Goal: Task Accomplishment & Management: Complete application form

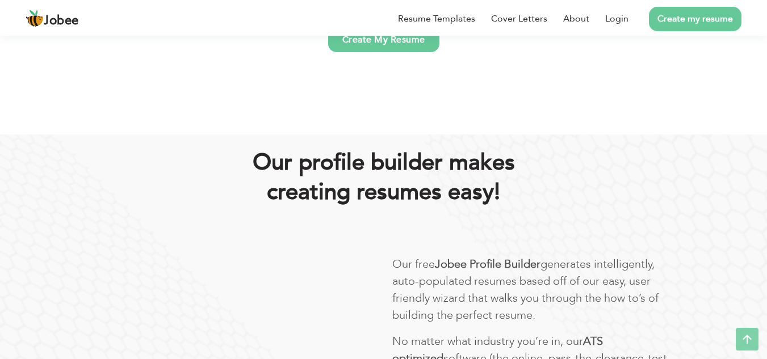
scroll to position [430, 0]
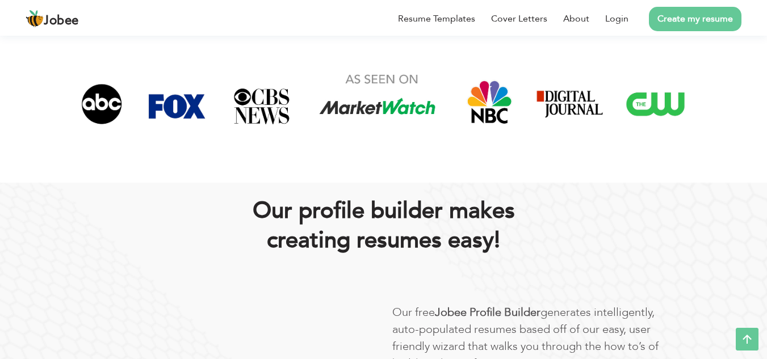
click at [713, 22] on link "Create my resume" at bounding box center [695, 19] width 93 height 24
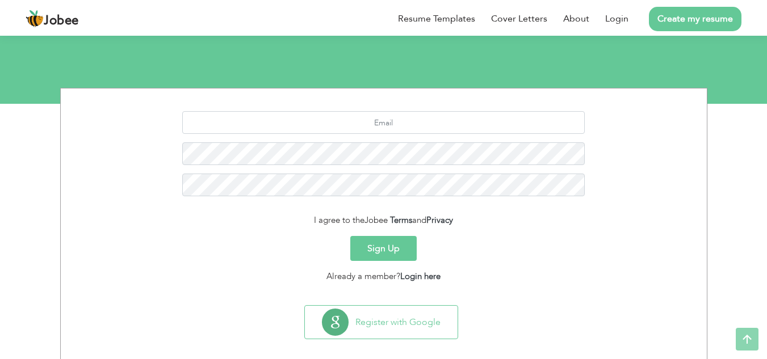
scroll to position [112, 0]
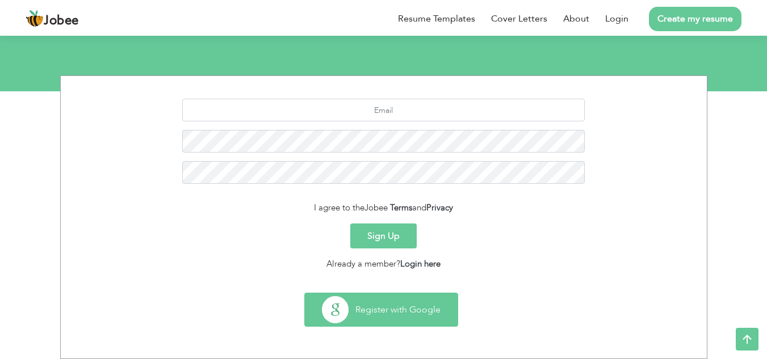
click at [412, 308] on button "Register with Google" at bounding box center [381, 309] width 153 height 33
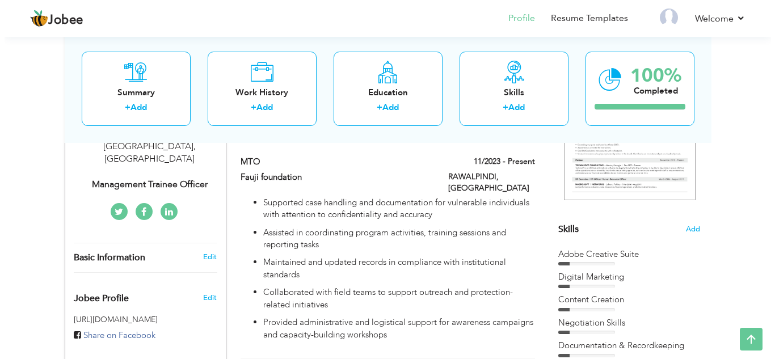
scroll to position [221, 0]
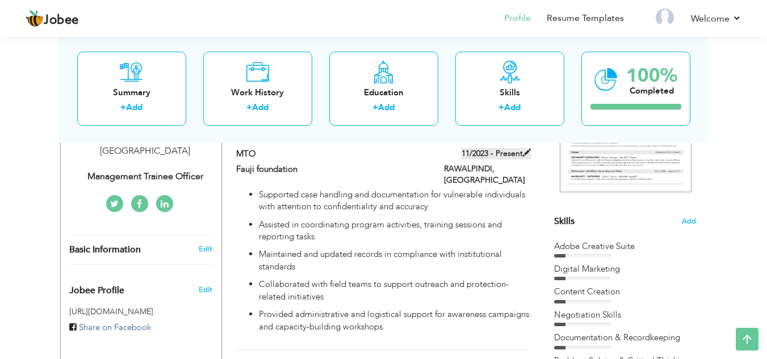
click at [528, 152] on span at bounding box center [527, 153] width 8 height 8
type input "MTO"
type input "Fauji foundation"
type input "11/2023"
type input "[GEOGRAPHIC_DATA]"
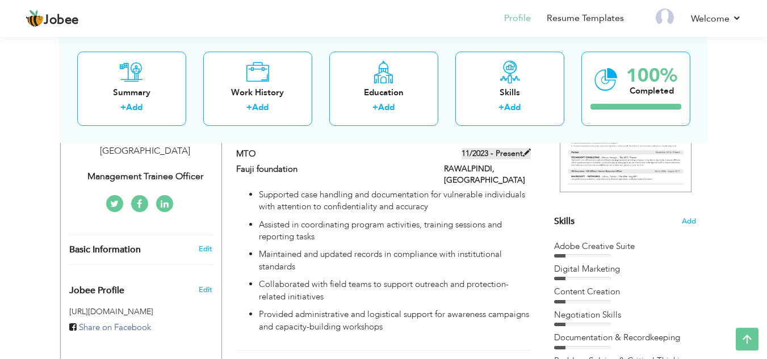
type input "RAWALPINDI"
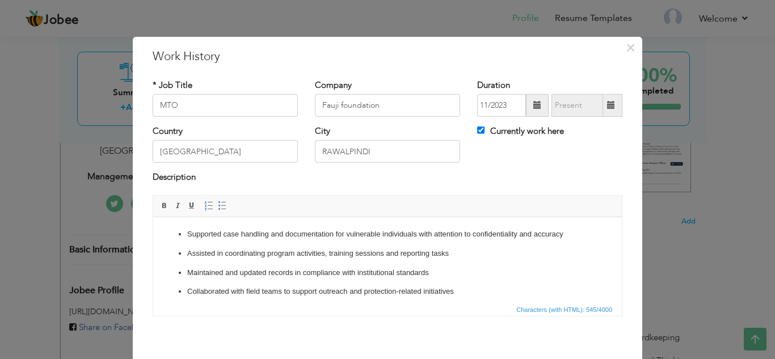
click at [610, 110] on span at bounding box center [612, 105] width 22 height 23
click at [605, 97] on span at bounding box center [612, 105] width 22 height 23
click at [607, 106] on span at bounding box center [611, 105] width 8 height 8
click at [477, 128] on input "Currently work here" at bounding box center [480, 130] width 7 height 7
checkbox input "false"
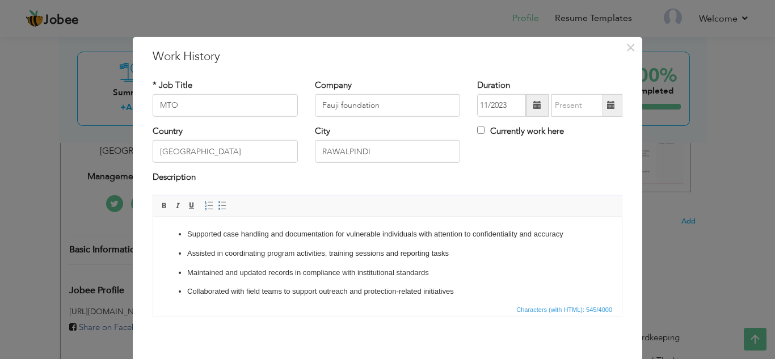
click at [607, 109] on span at bounding box center [611, 105] width 8 height 8
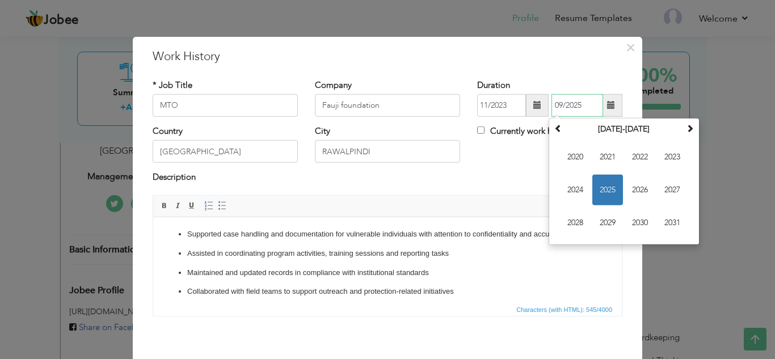
click at [603, 188] on span "2025" at bounding box center [608, 190] width 31 height 31
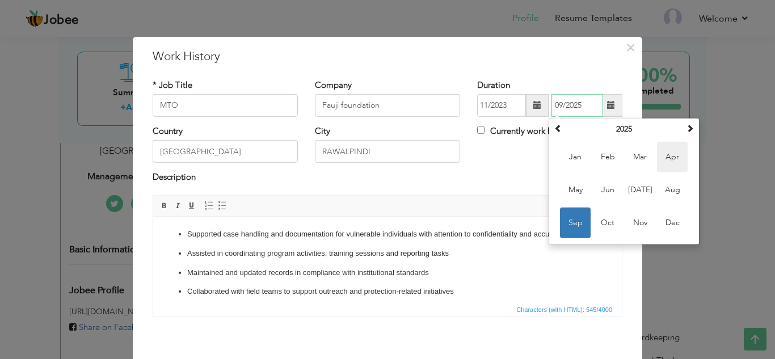
click at [667, 163] on span "Apr" at bounding box center [672, 157] width 31 height 31
type input "04/2025"
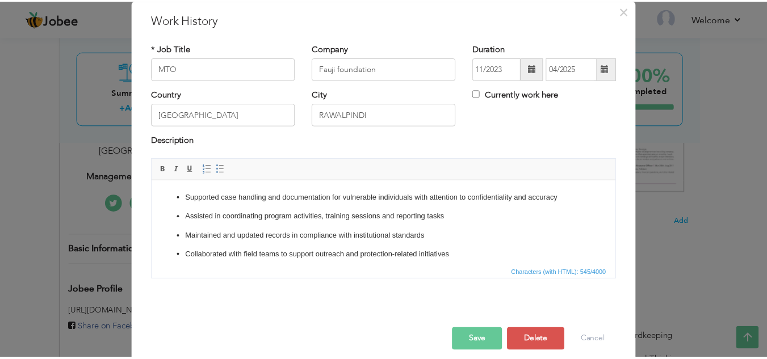
scroll to position [49, 0]
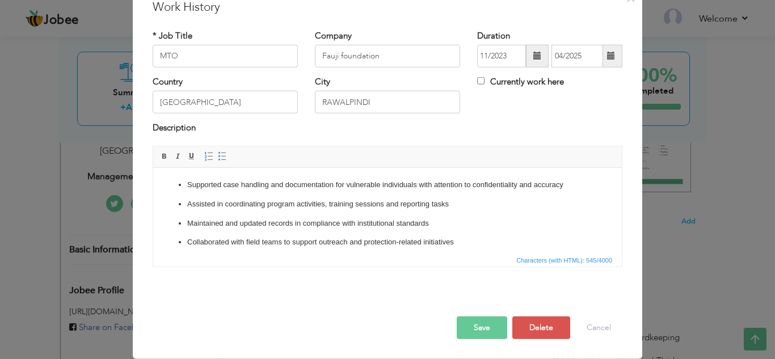
click at [475, 325] on button "Save" at bounding box center [482, 328] width 51 height 23
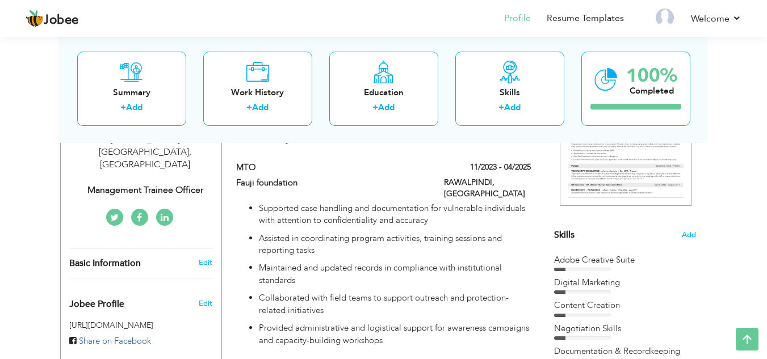
scroll to position [192, 0]
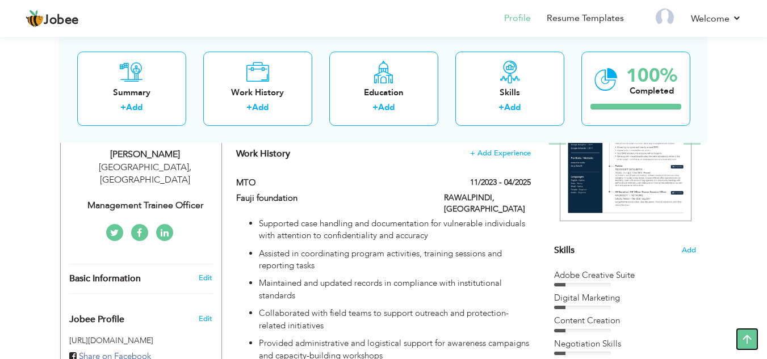
click at [752, 343] on icon at bounding box center [747, 339] width 23 height 23
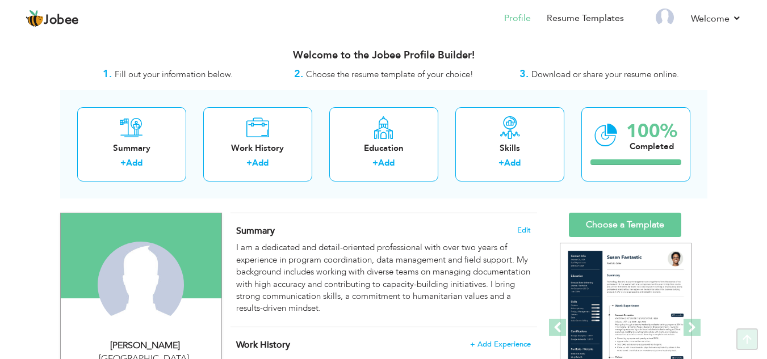
scroll to position [0, 0]
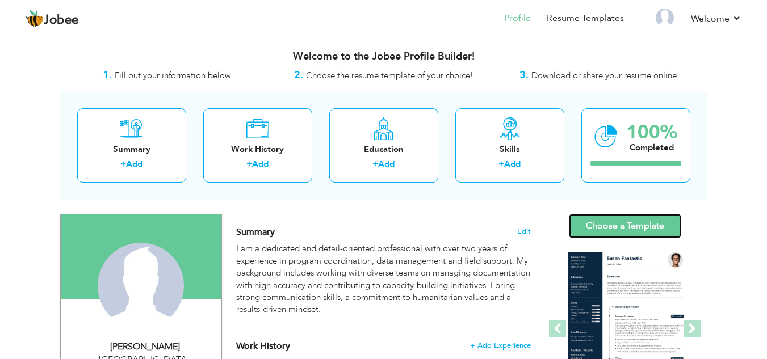
click at [657, 232] on link "Choose a Template" at bounding box center [625, 226] width 112 height 24
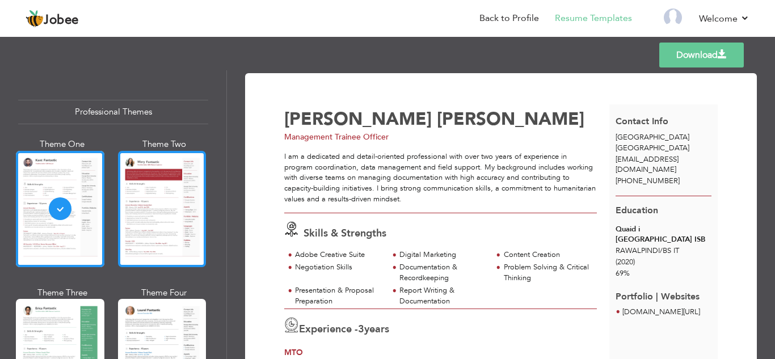
click at [165, 217] on div at bounding box center [162, 209] width 89 height 116
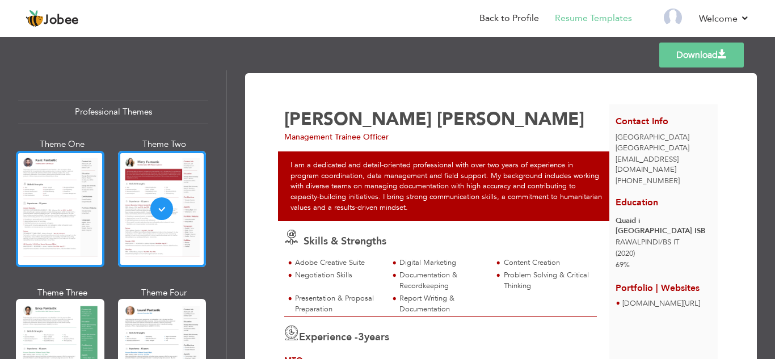
click at [53, 216] on div at bounding box center [60, 209] width 89 height 116
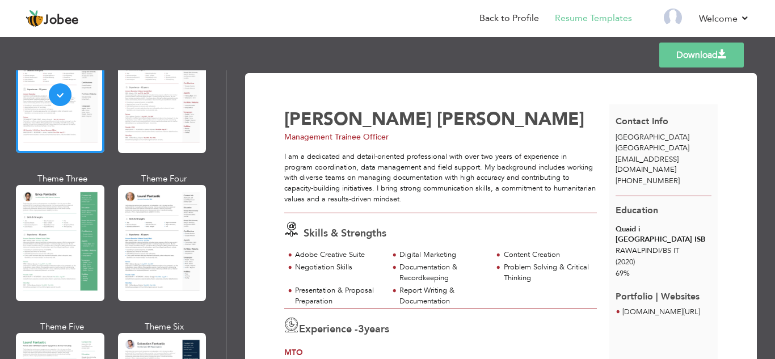
scroll to position [127, 0]
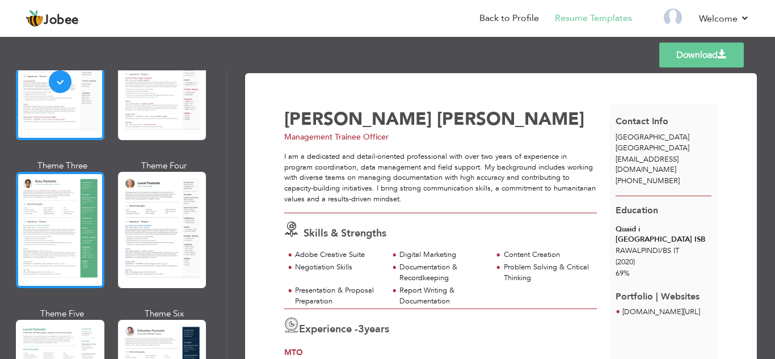
click at [82, 228] on div at bounding box center [60, 230] width 89 height 116
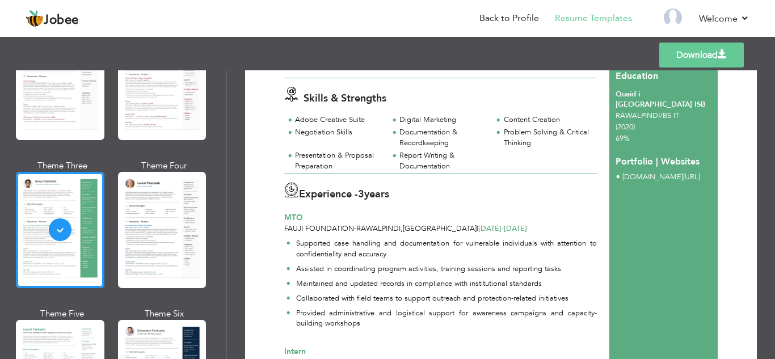
scroll to position [133, 0]
